Goal: Transaction & Acquisition: Download file/media

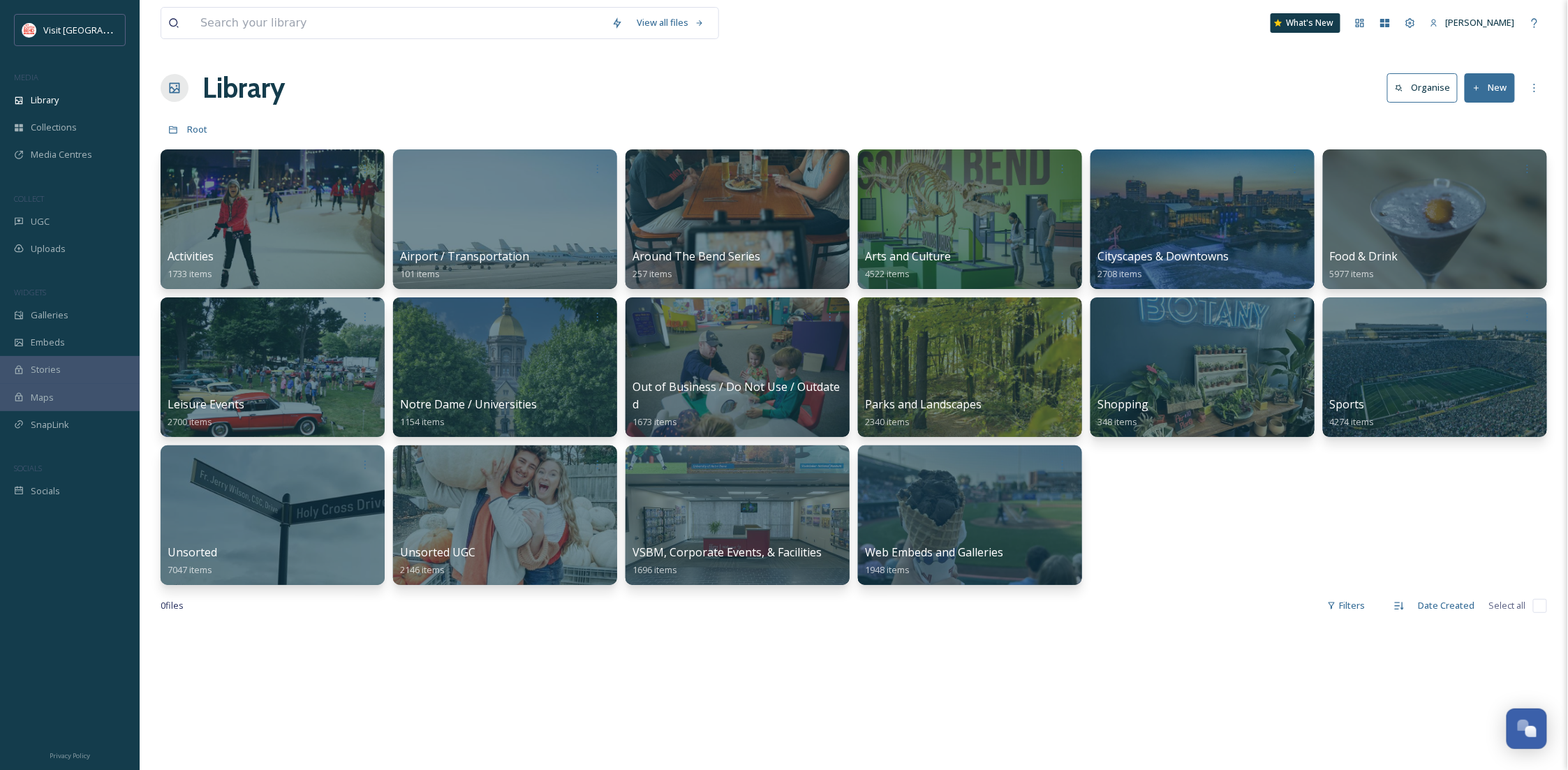
scroll to position [212, 0]
click at [87, 139] on div "Collections" at bounding box center [69, 127] width 140 height 27
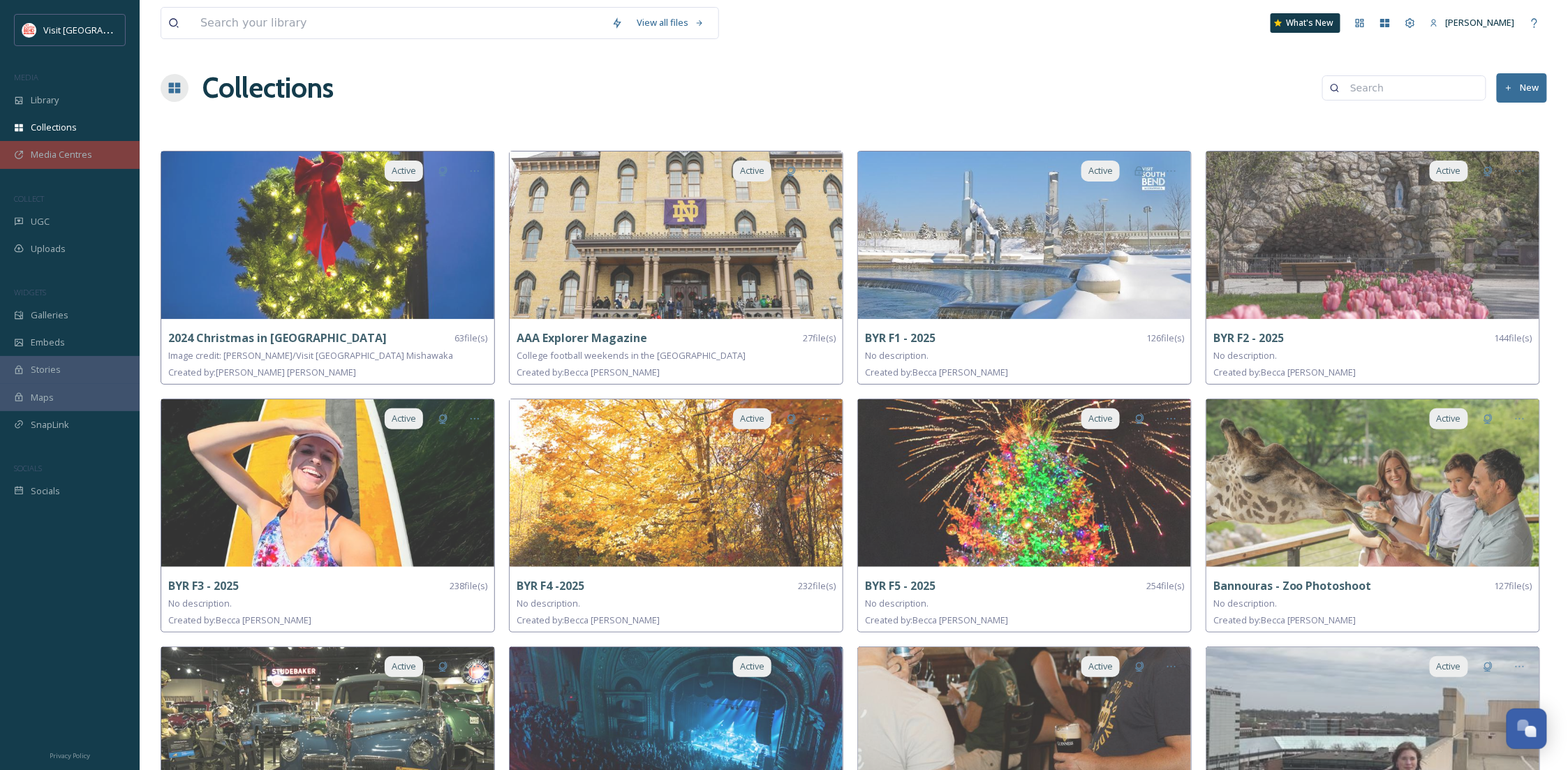
click at [58, 162] on div "Media Centres" at bounding box center [69, 154] width 140 height 27
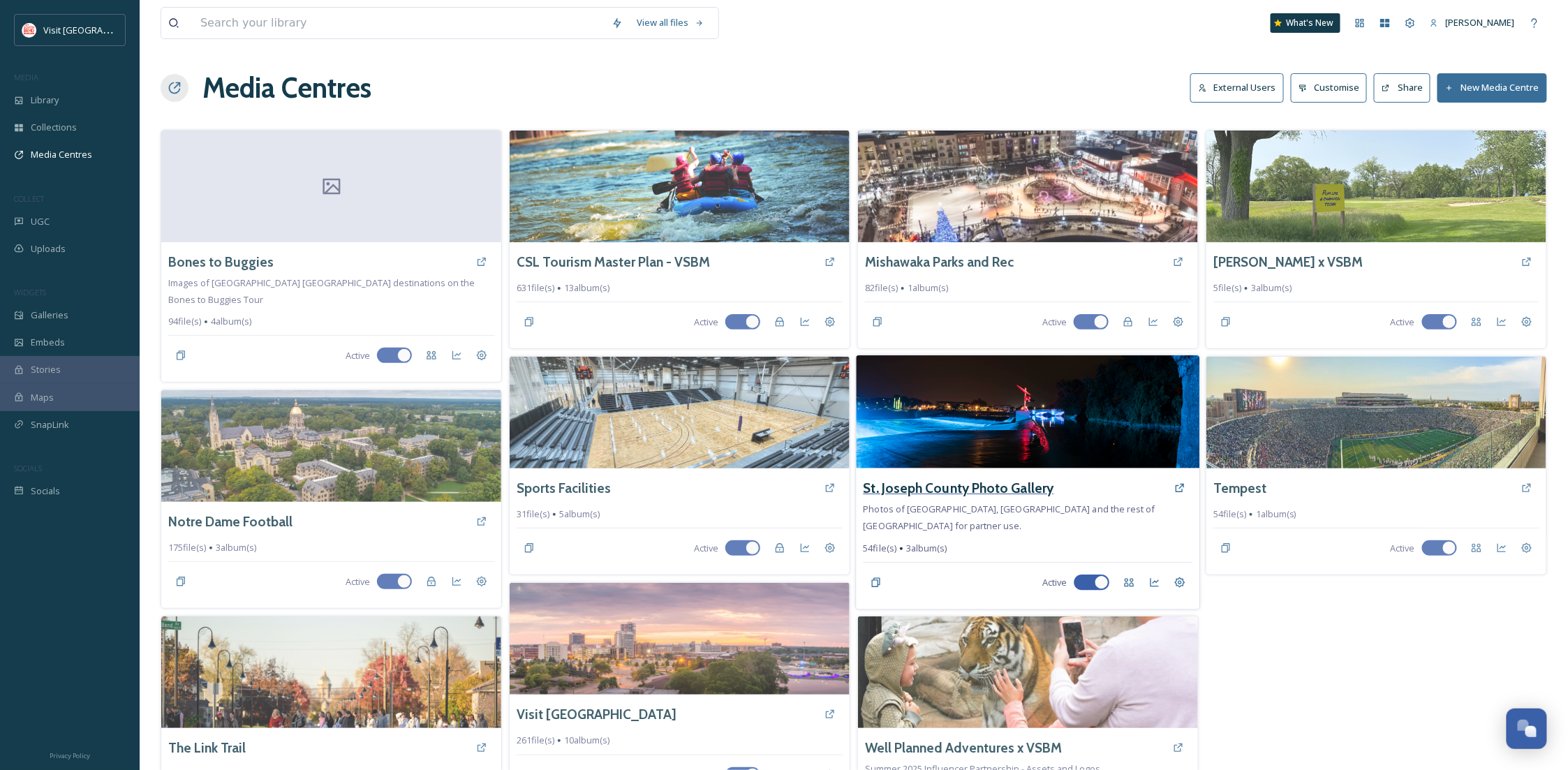
click at [1002, 485] on h3 "St. Joseph County Photo Gallery" at bounding box center [959, 488] width 191 height 21
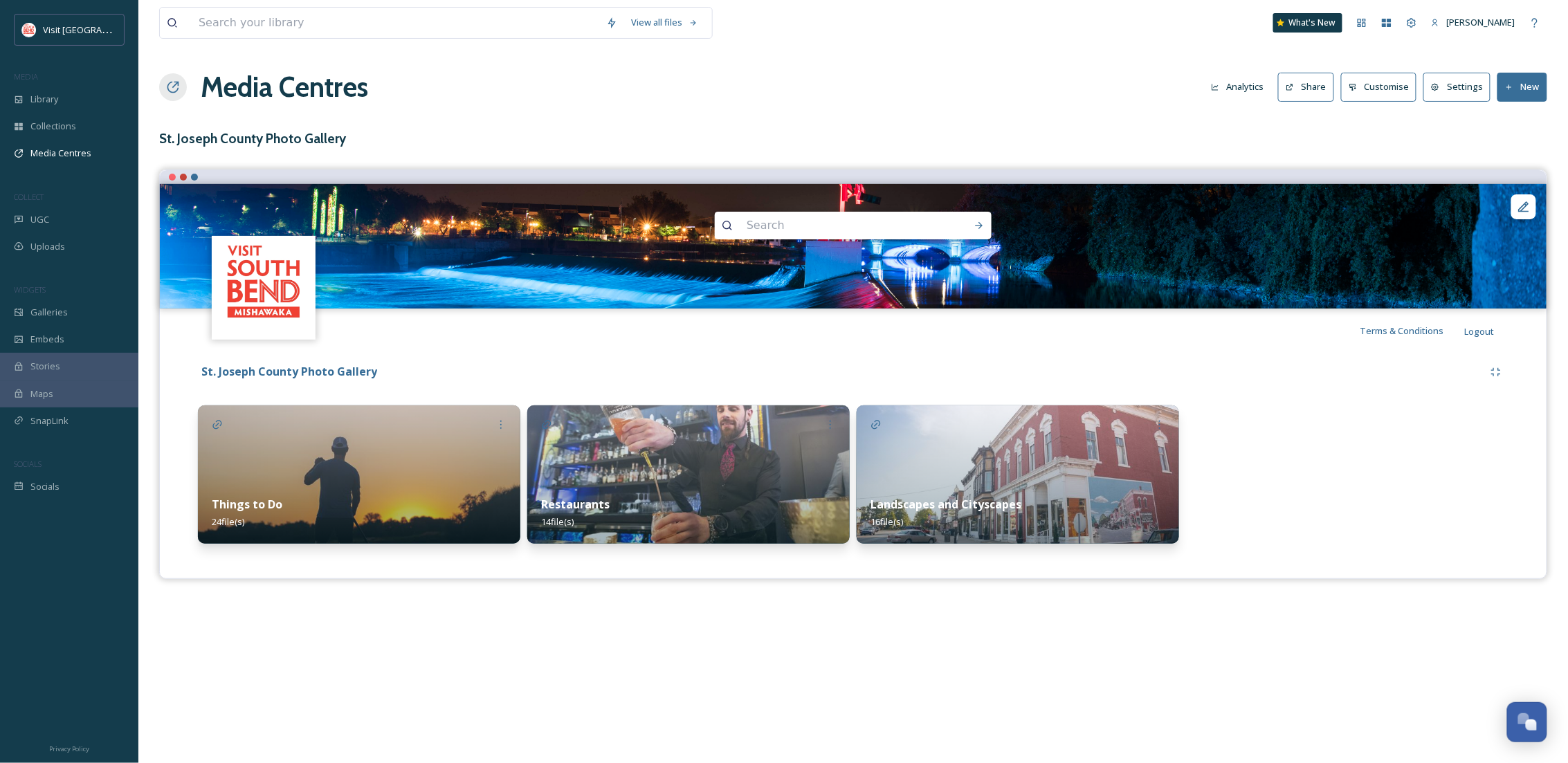
click at [441, 465] on img at bounding box center [359, 475] width 323 height 139
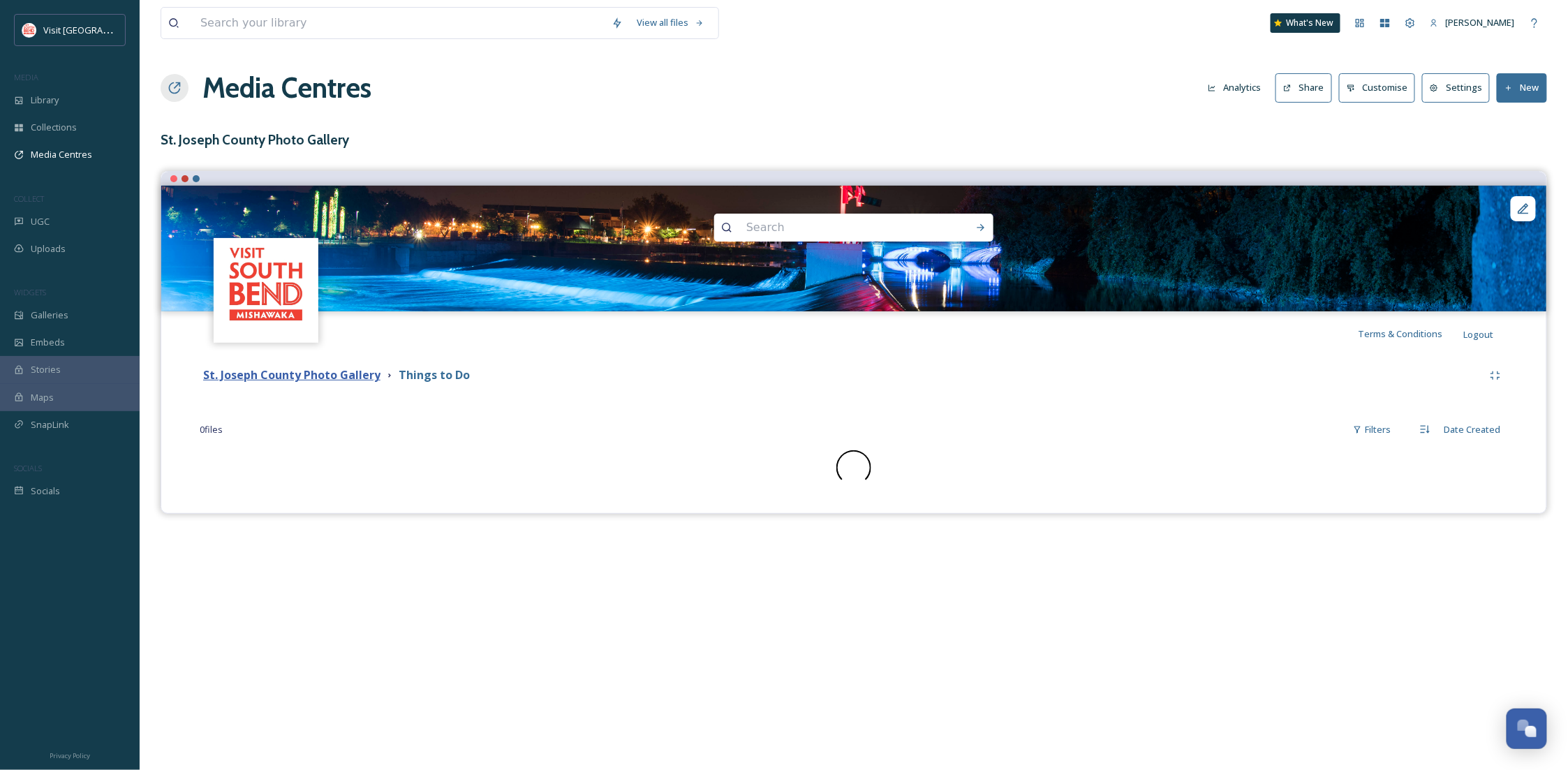
click at [317, 375] on strong "St. Joseph County Photo Gallery" at bounding box center [291, 375] width 177 height 15
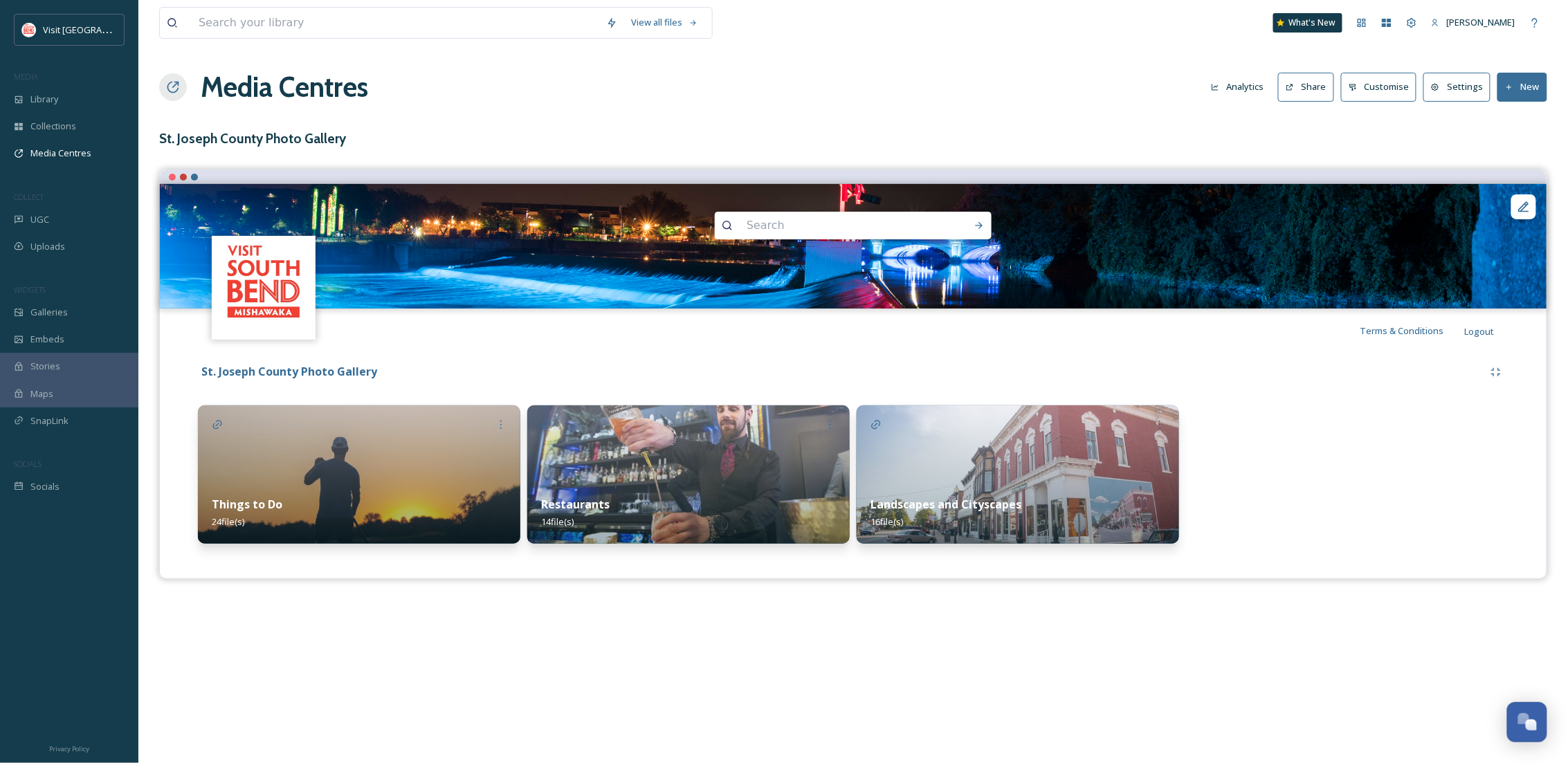
click at [1005, 480] on img at bounding box center [1018, 475] width 323 height 139
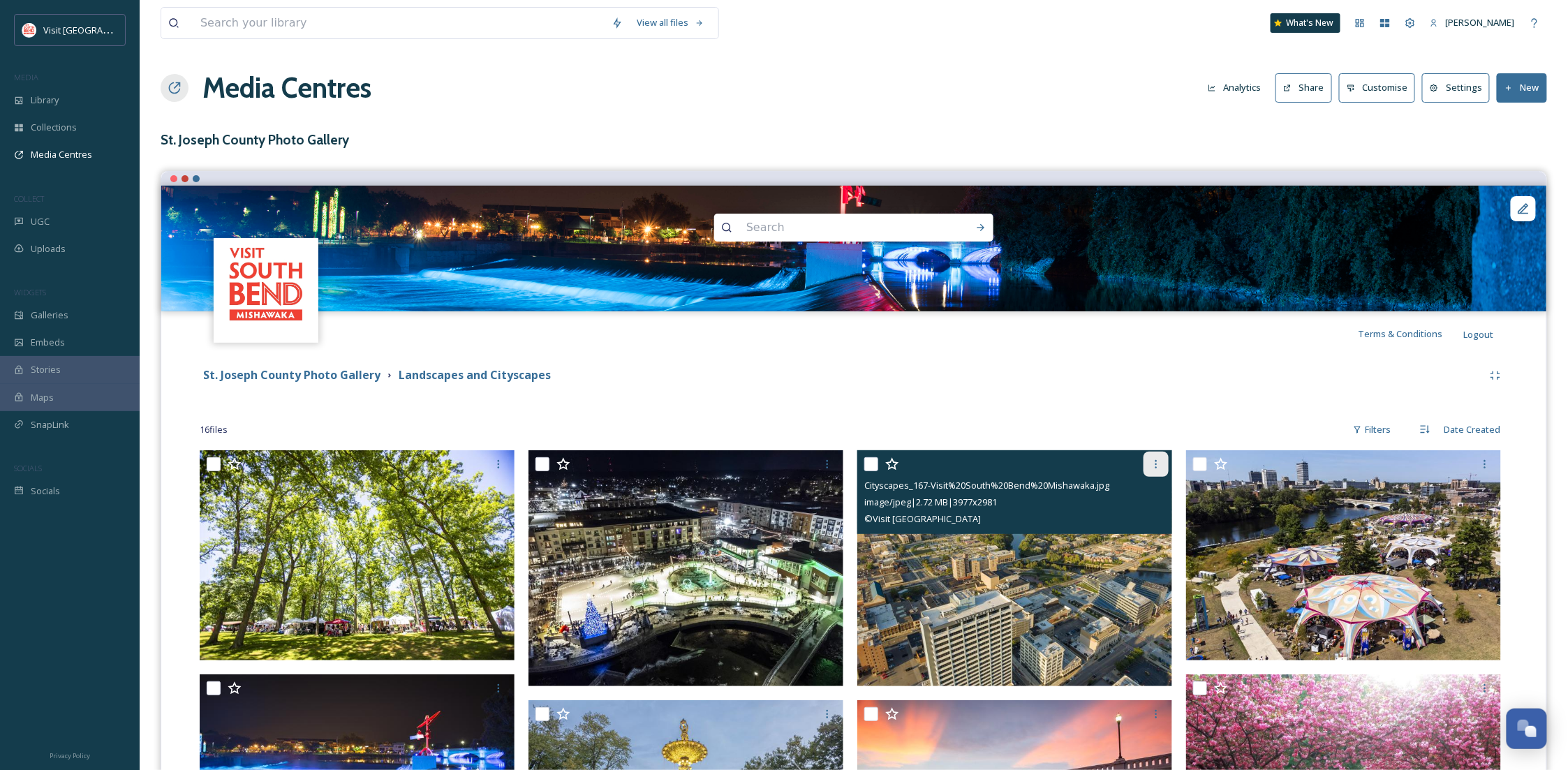
click at [1149, 457] on div at bounding box center [1156, 464] width 25 height 25
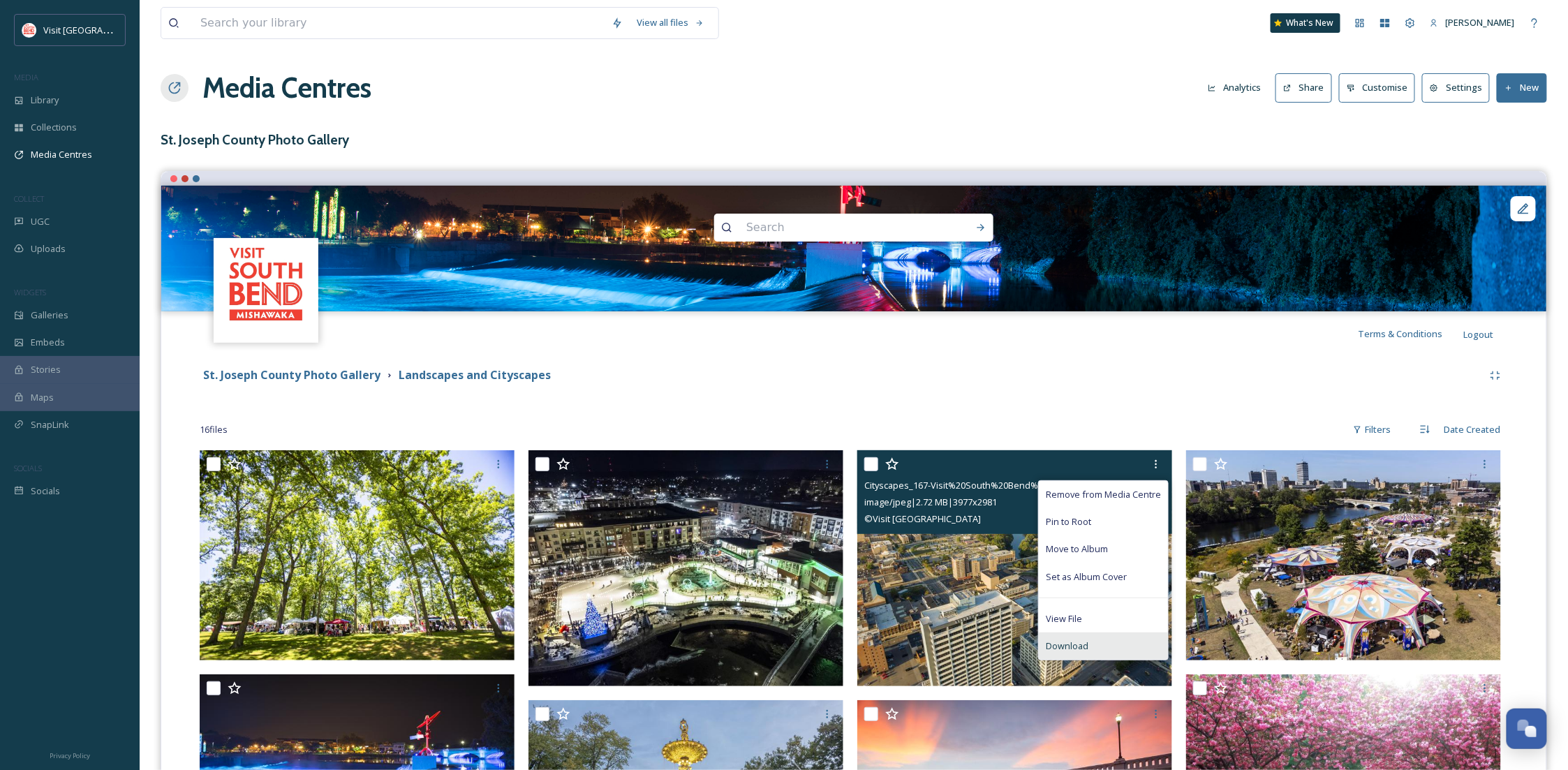
click at [1097, 647] on div "Download" at bounding box center [1104, 646] width 130 height 27
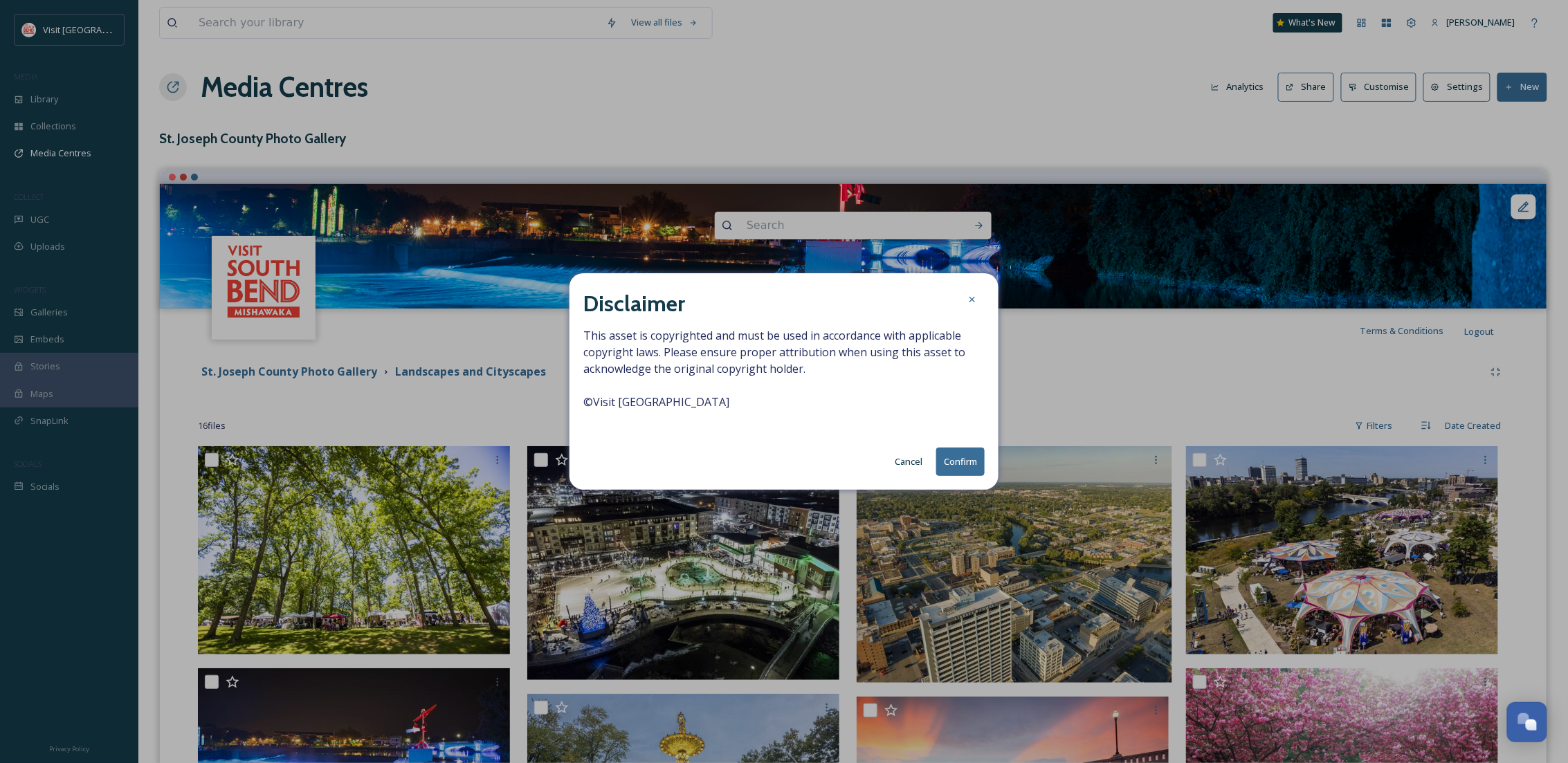
click at [957, 465] on button "Confirm" at bounding box center [960, 462] width 48 height 28
